Goal: Information Seeking & Learning: Learn about a topic

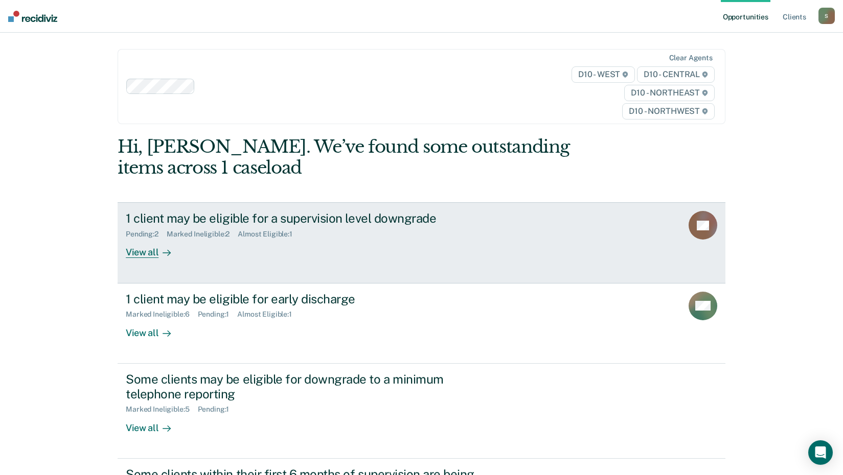
click at [135, 258] on div "View all" at bounding box center [154, 249] width 57 height 20
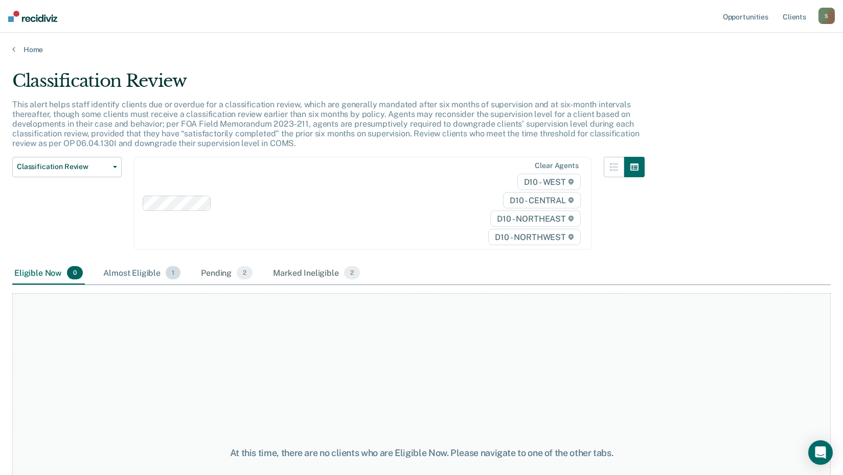
click at [135, 273] on div "Almost Eligible 1" at bounding box center [141, 273] width 81 height 22
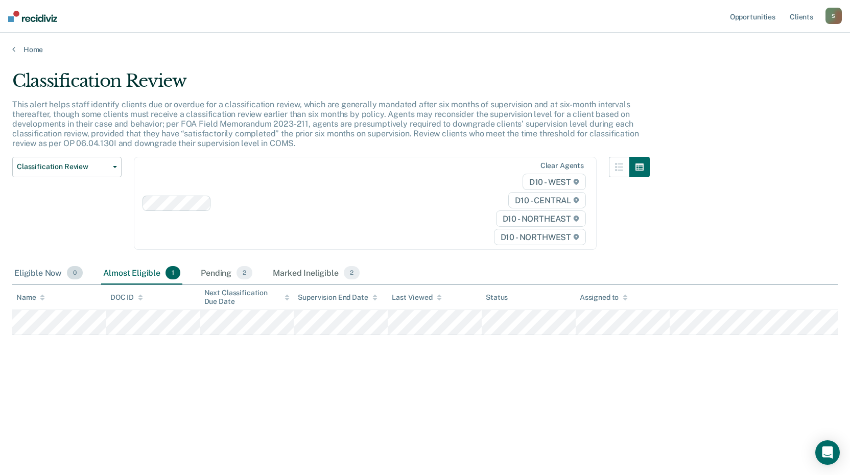
click at [58, 280] on div "Eligible Now 0" at bounding box center [48, 273] width 73 height 22
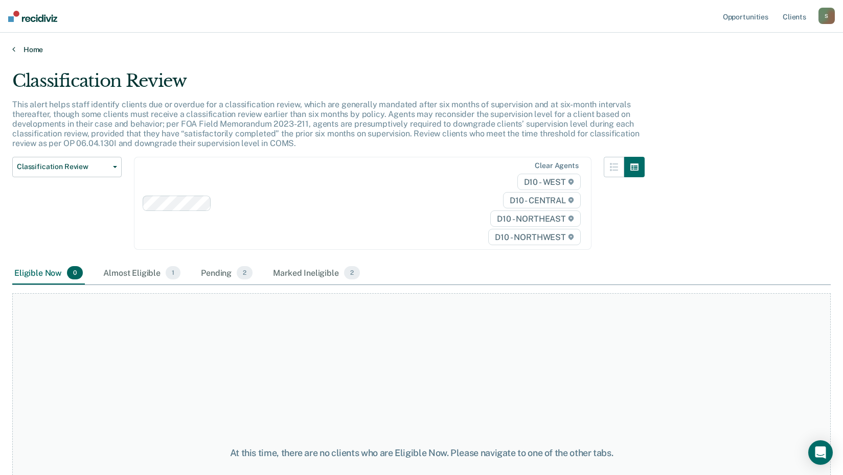
click at [16, 50] on link "Home" at bounding box center [421, 49] width 818 height 9
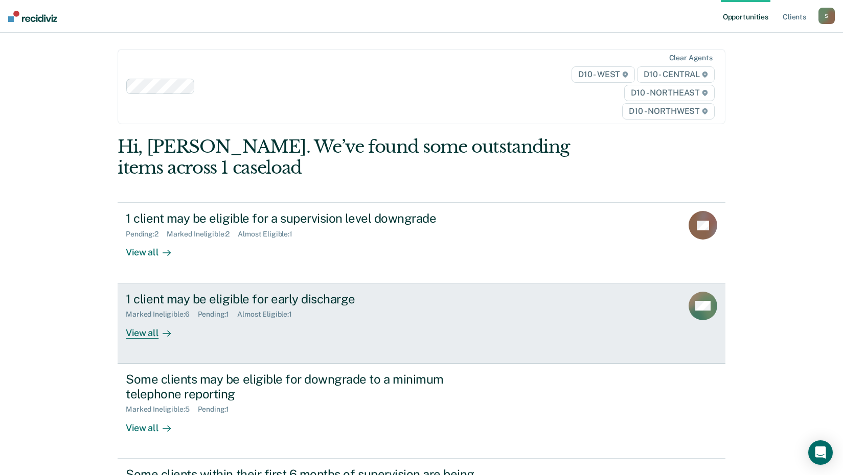
click at [154, 316] on div "Marked Ineligible : 6" at bounding box center [162, 314] width 72 height 9
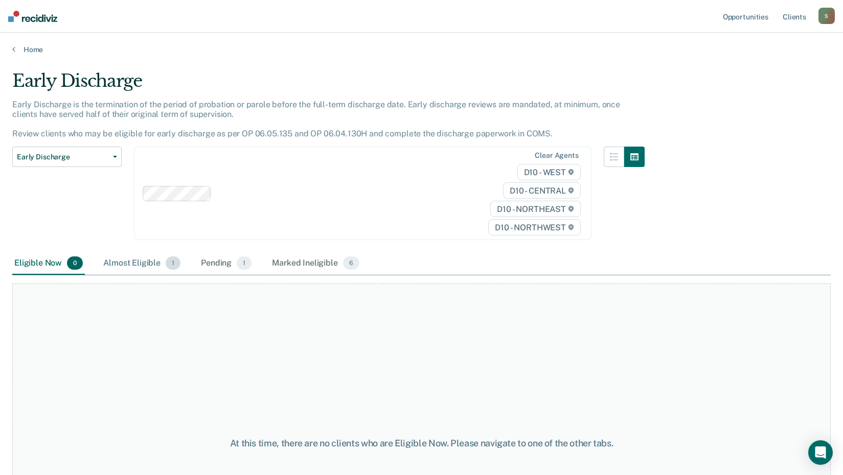
click at [145, 268] on div "Almost Eligible 1" at bounding box center [141, 263] width 81 height 22
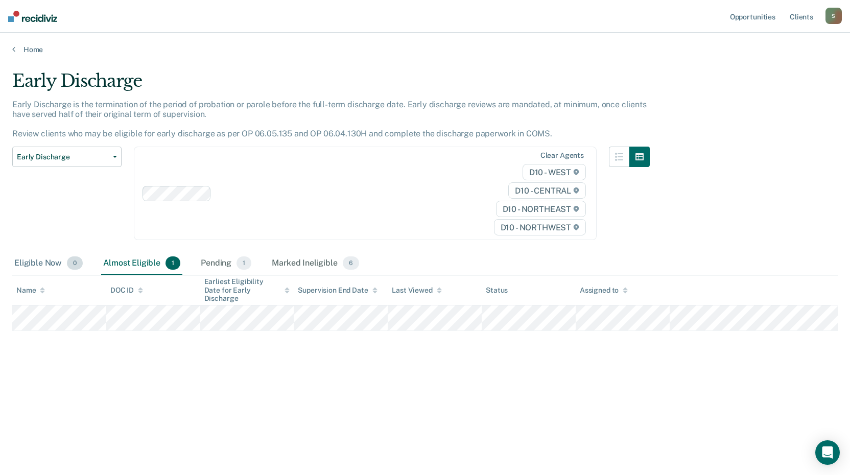
click at [75, 268] on span "0" at bounding box center [75, 263] width 16 height 13
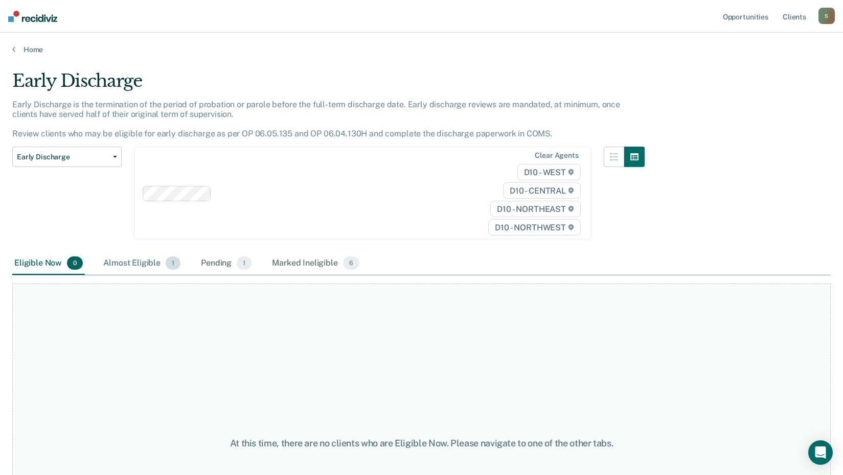
click at [142, 261] on div "Almost Eligible 1" at bounding box center [141, 263] width 81 height 22
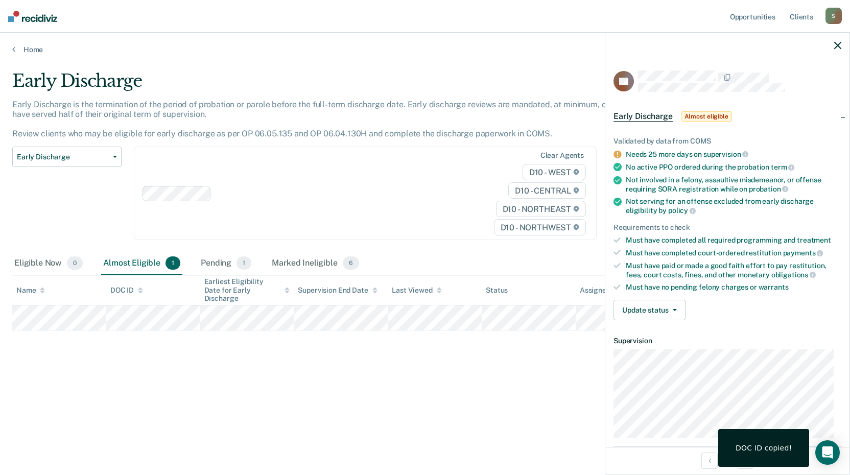
click at [469, 381] on div "Early Discharge Early Discharge is the termination of the period of probation o…" at bounding box center [425, 235] width 826 height 328
click at [14, 51] on icon at bounding box center [13, 49] width 3 height 8
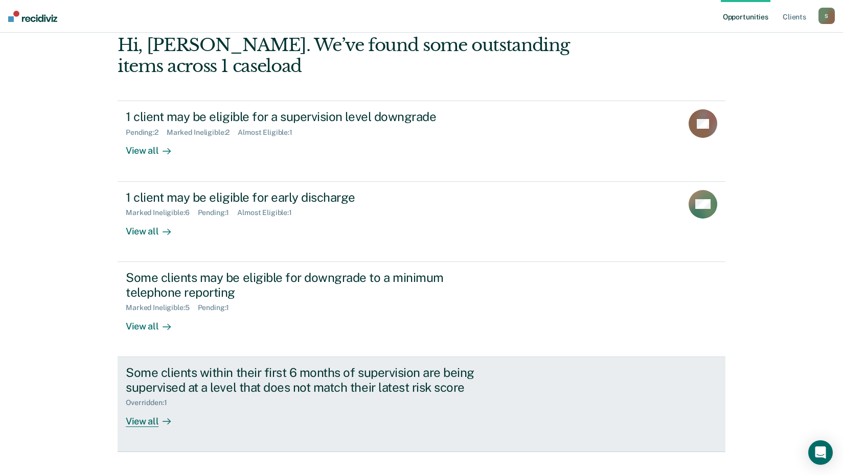
scroll to position [102, 0]
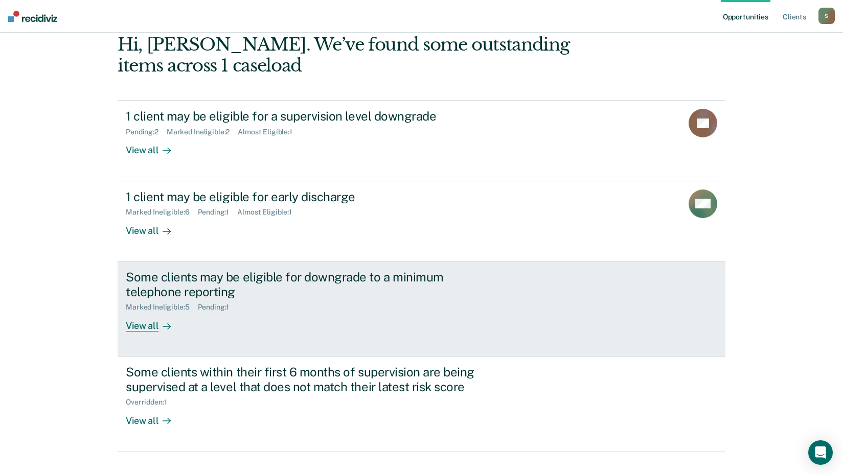
click at [164, 329] on icon at bounding box center [166, 326] width 8 height 8
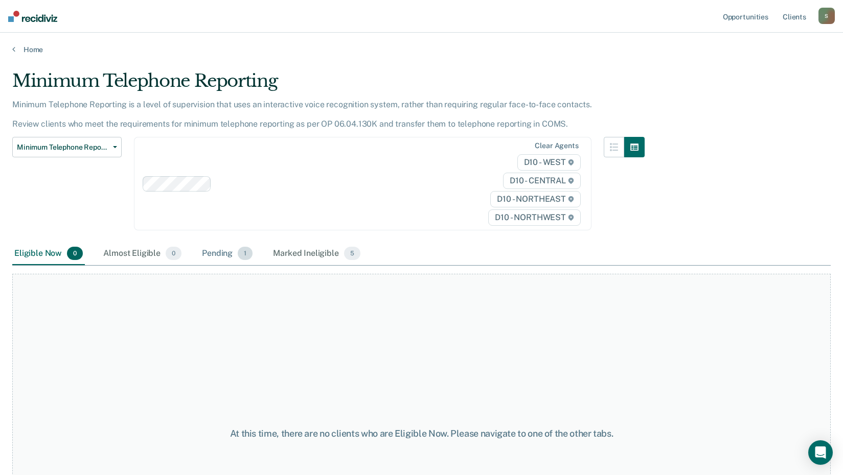
click at [221, 253] on div "Pending 1" at bounding box center [227, 254] width 55 height 22
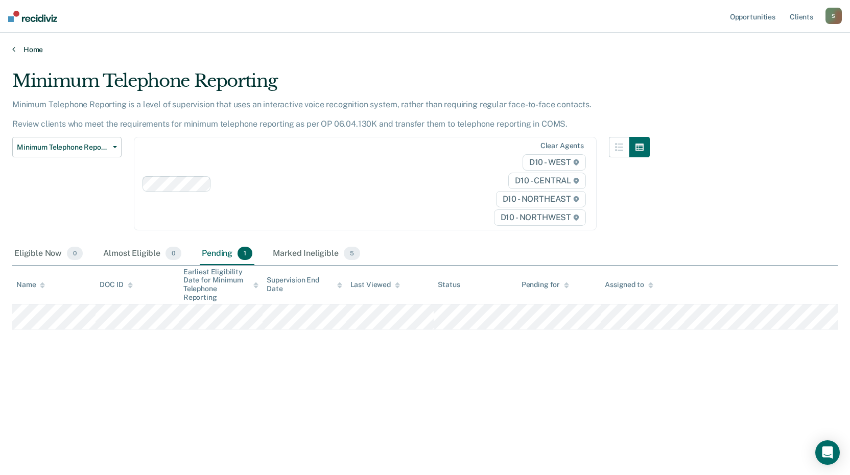
click at [37, 50] on link "Home" at bounding box center [425, 49] width 826 height 9
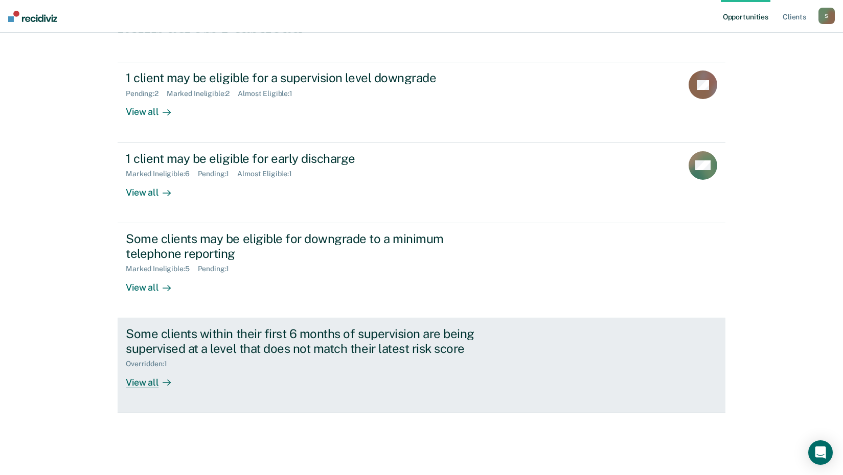
scroll to position [142, 0]
click at [253, 368] on div "Some clients within their first 6 months of supervision are being supervised at…" at bounding box center [317, 356] width 383 height 62
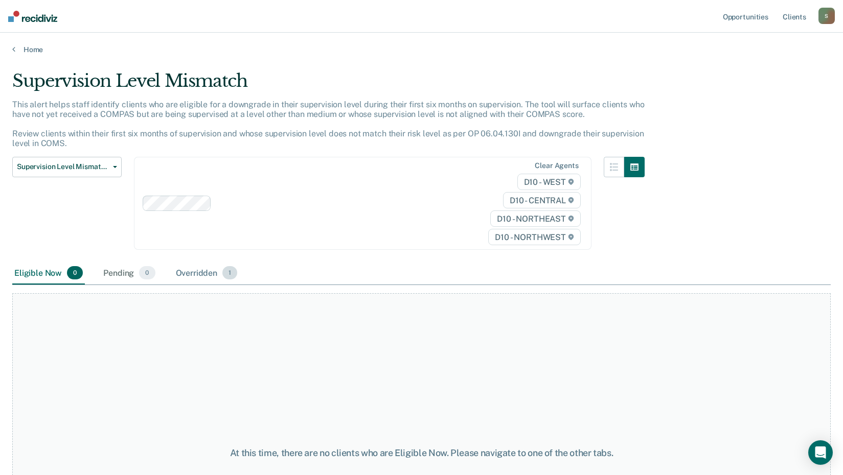
click at [201, 269] on div "Overridden 1" at bounding box center [207, 273] width 66 height 22
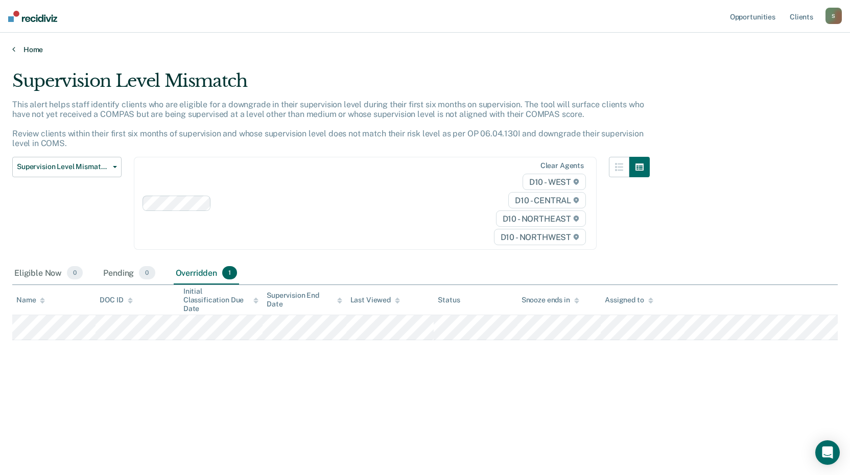
click at [38, 46] on link "Home" at bounding box center [425, 49] width 826 height 9
